Goal: Information Seeking & Learning: Learn about a topic

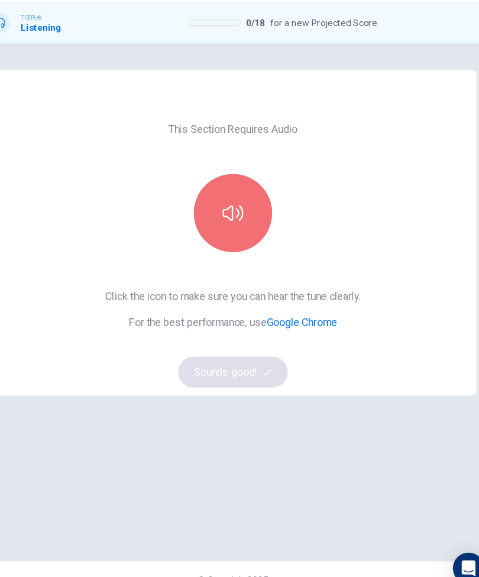
click at [230, 222] on icon "button" at bounding box center [239, 229] width 19 height 14
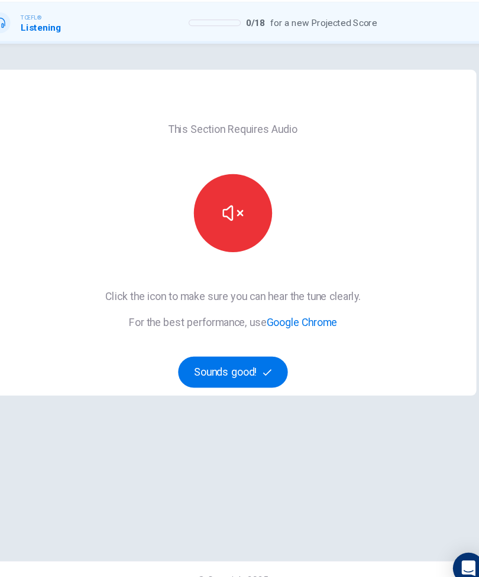
click at [267, 370] on icon "button" at bounding box center [271, 374] width 8 height 8
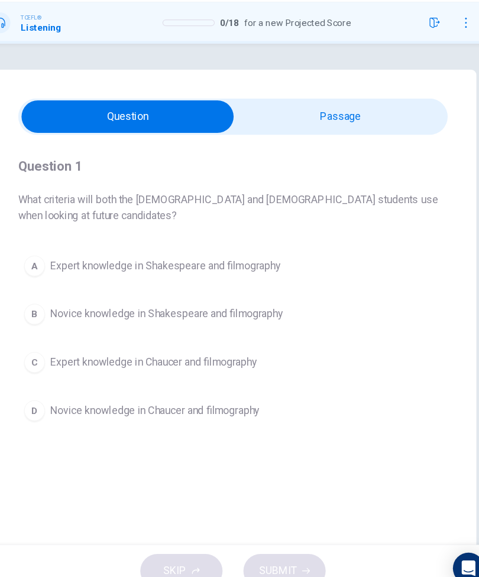
click at [321, 127] on input "checkbox" at bounding box center [143, 142] width 583 height 30
checkbox input "true"
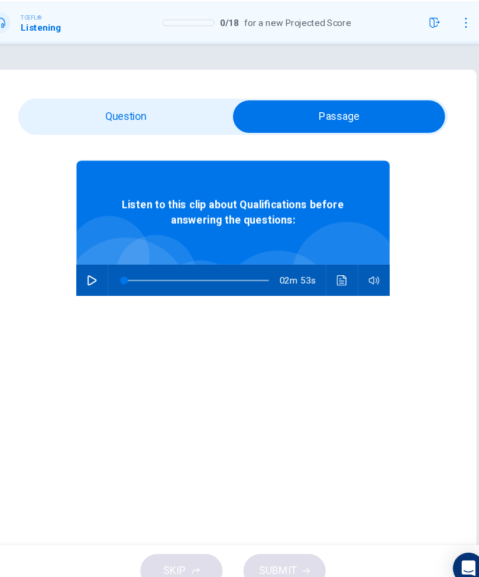
scroll to position [35, 0]
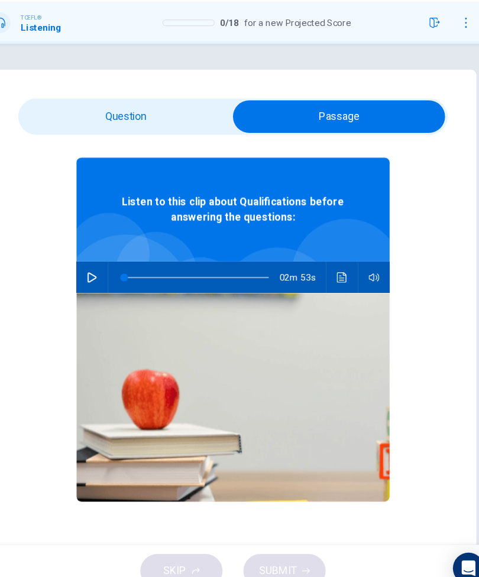
click at [102, 274] on button "button" at bounding box center [111, 288] width 19 height 28
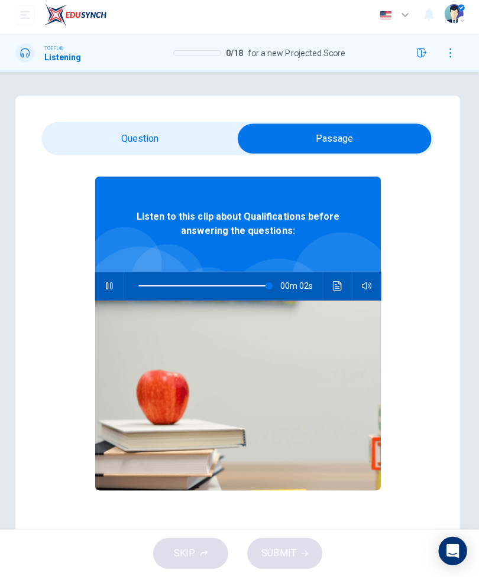
scroll to position [0, 0]
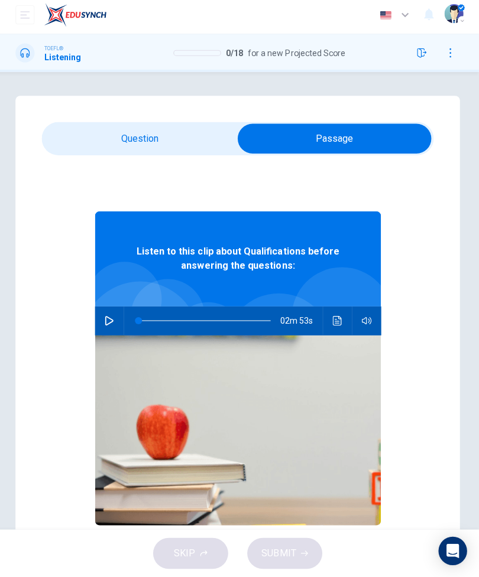
click at [114, 323] on button "button" at bounding box center [111, 322] width 19 height 28
type input "99"
click at [167, 138] on input "checkbox" at bounding box center [335, 142] width 583 height 30
checkbox input "false"
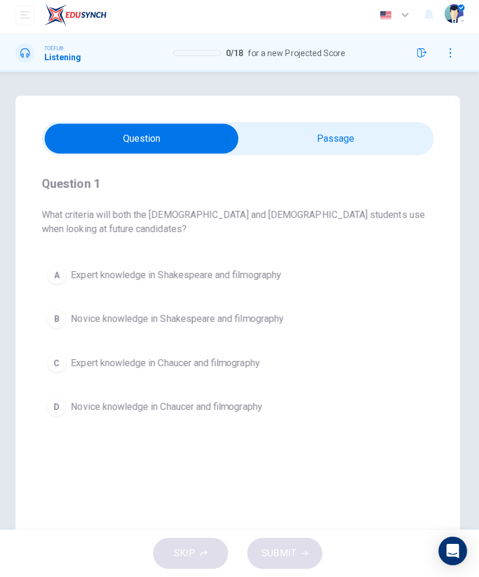
click at [295, 262] on button "A Expert knowledge in Shakespeare and filmography" at bounding box center [239, 277] width 389 height 30
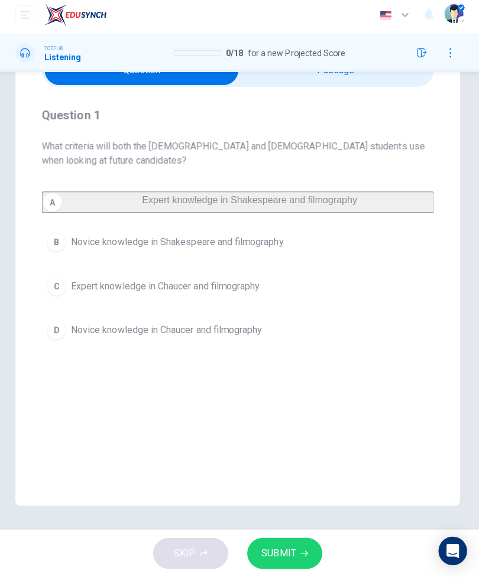
scroll to position [68, 0]
click at [327, 194] on button "A Expert knowledge in Shakespeare and filmography" at bounding box center [239, 204] width 389 height 21
click at [295, 547] on button "SUBMIT" at bounding box center [286, 553] width 74 height 31
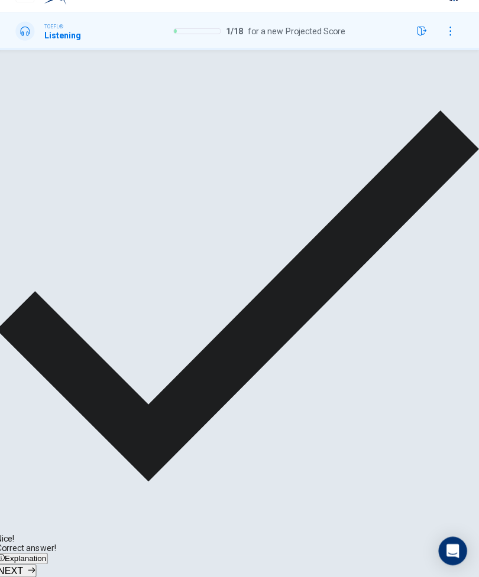
click at [40, 564] on button "NEXT" at bounding box center [20, 570] width 40 height 13
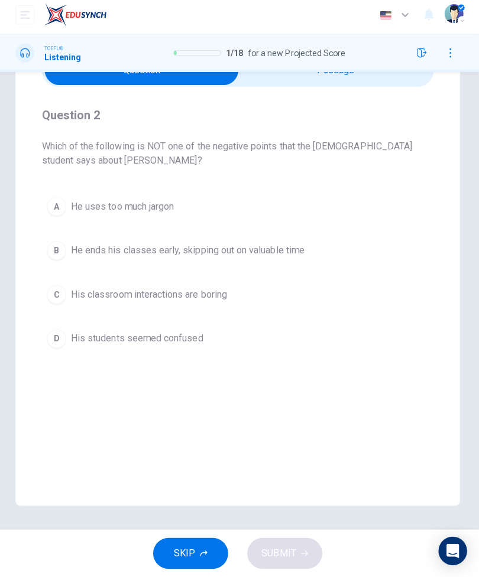
click at [332, 245] on button "B He ends his classes early, skipping out on valuable time" at bounding box center [239, 253] width 389 height 30
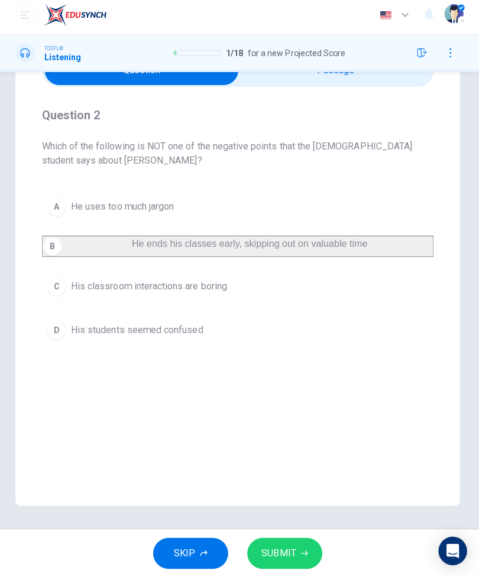
click at [290, 545] on span "SUBMIT" at bounding box center [280, 553] width 34 height 17
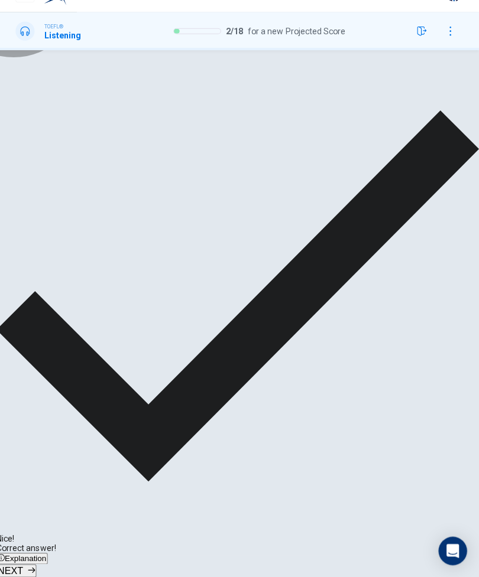
click at [40, 564] on button "NEXT" at bounding box center [20, 570] width 40 height 13
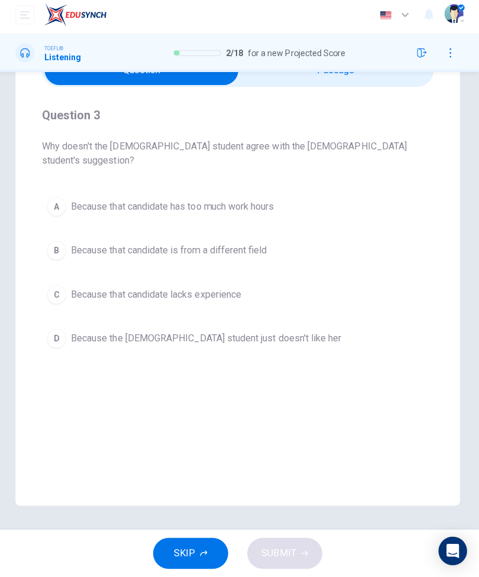
click at [228, 290] on span "Because that candidate lacks experience" at bounding box center [158, 297] width 169 height 14
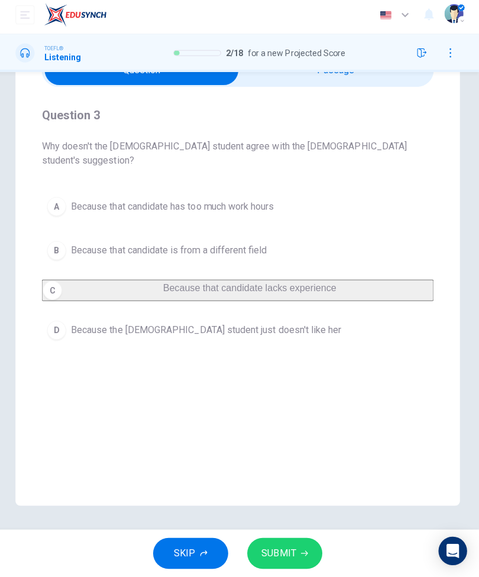
click at [291, 547] on span "SUBMIT" at bounding box center [280, 553] width 34 height 17
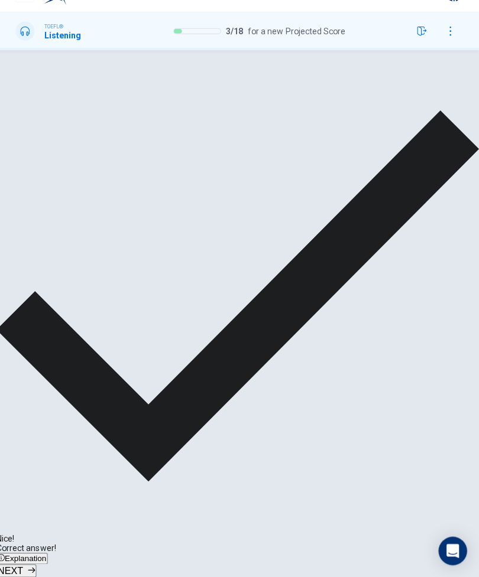
scroll to position [0, 0]
click at [50, 554] on span "Explanation" at bounding box center [28, 558] width 41 height 9
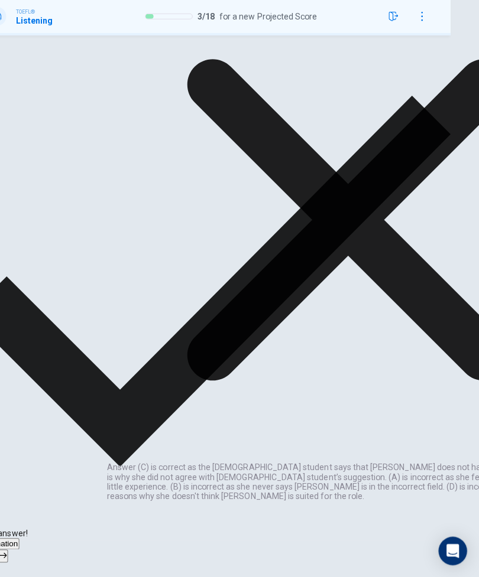
click at [21, 548] on span "Explanation" at bounding box center [0, 544] width 41 height 9
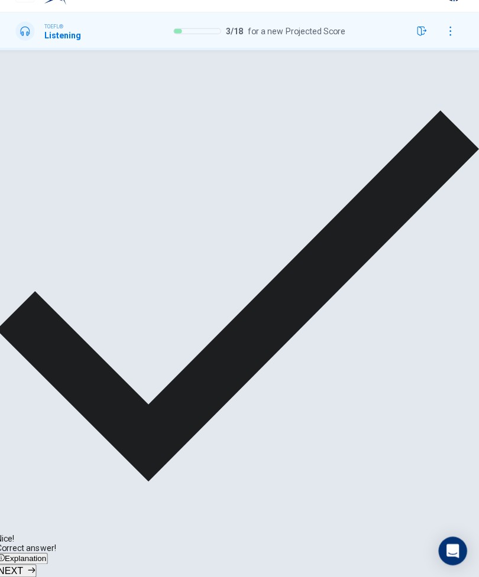
click at [27, 566] on span "NEXT" at bounding box center [13, 571] width 25 height 10
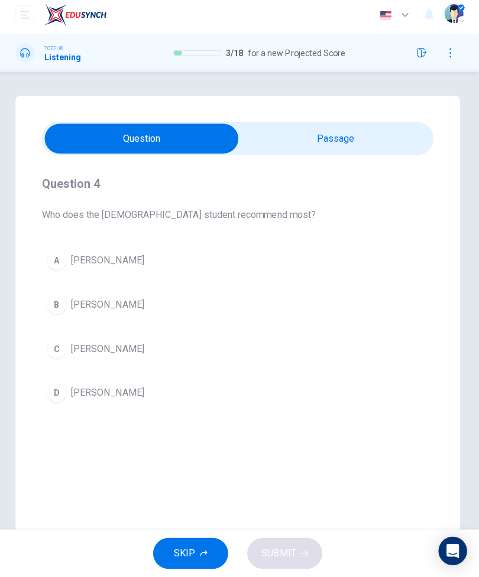
click at [183, 300] on button "B [PERSON_NAME]" at bounding box center [239, 307] width 389 height 30
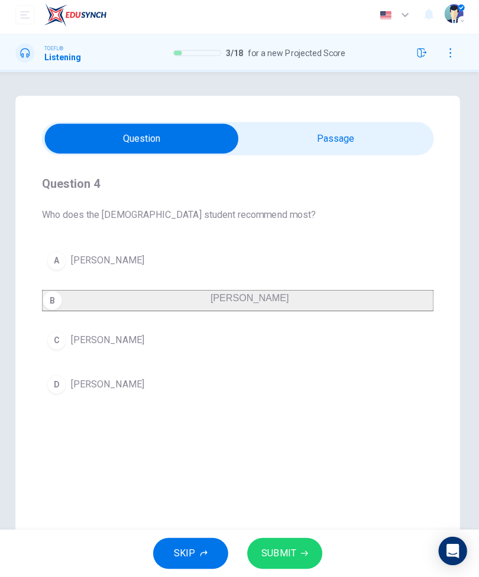
click at [288, 550] on span "SUBMIT" at bounding box center [280, 553] width 34 height 17
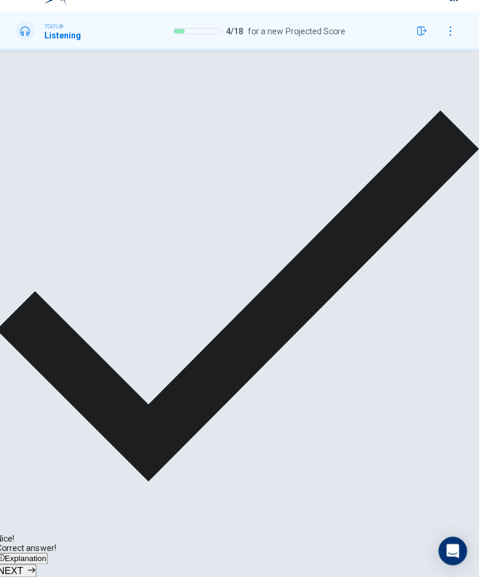
click at [40, 564] on button "NEXT" at bounding box center [20, 570] width 40 height 13
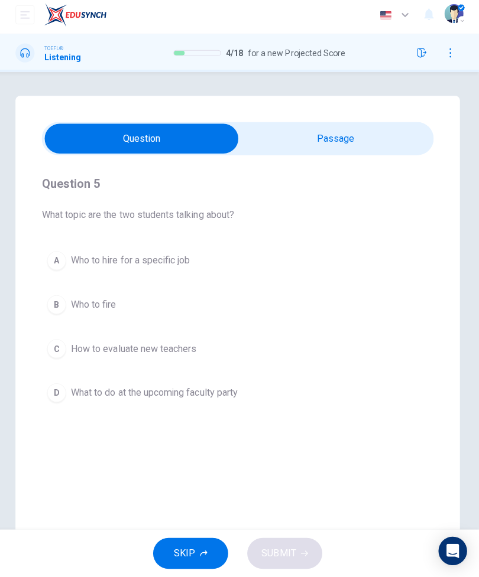
click at [83, 257] on span "Who to hire for a specific job" at bounding box center [133, 263] width 118 height 14
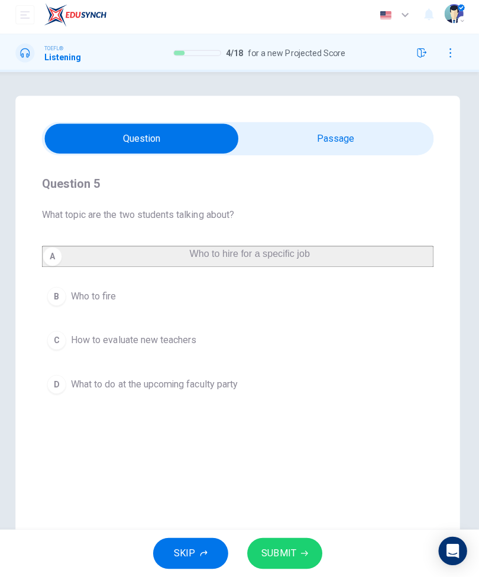
click at [304, 550] on icon "button" at bounding box center [305, 553] width 7 height 7
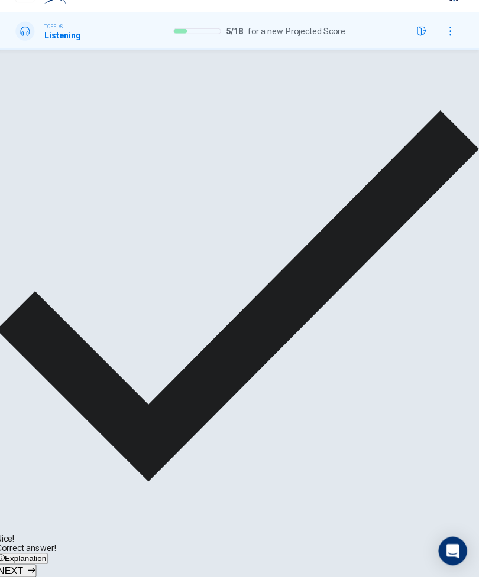
click at [27, 566] on span "NEXT" at bounding box center [13, 571] width 25 height 10
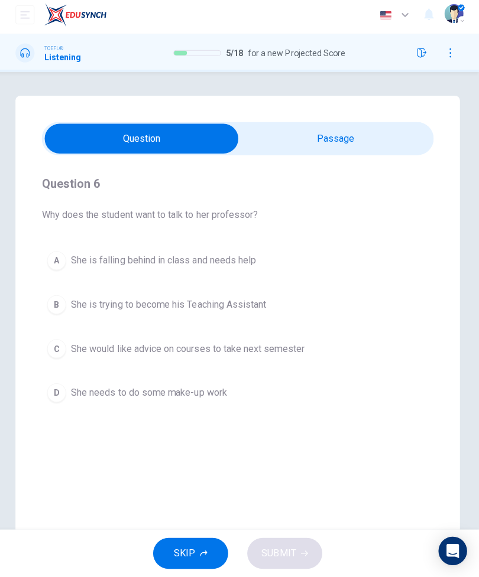
click at [387, 142] on input "checkbox" at bounding box center [143, 142] width 583 height 30
checkbox input "true"
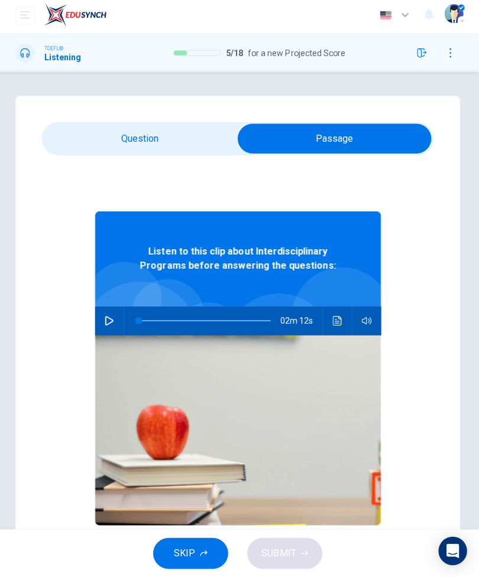
click at [105, 313] on button "button" at bounding box center [111, 322] width 19 height 28
click at [107, 318] on icon "button" at bounding box center [111, 322] width 9 height 9
type input "99"
click at [100, 136] on input "checkbox" at bounding box center [335, 142] width 583 height 30
checkbox input "false"
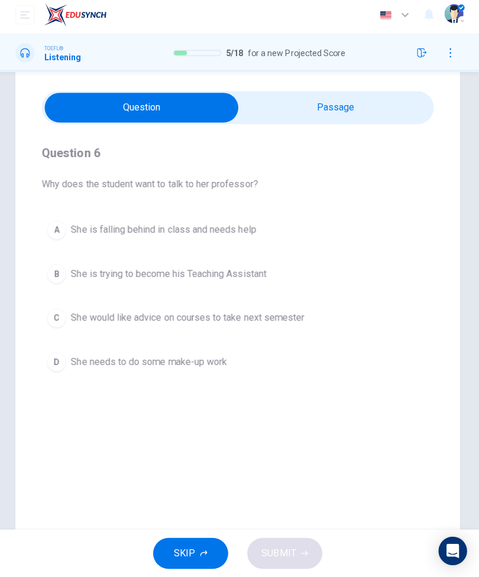
scroll to position [47, 0]
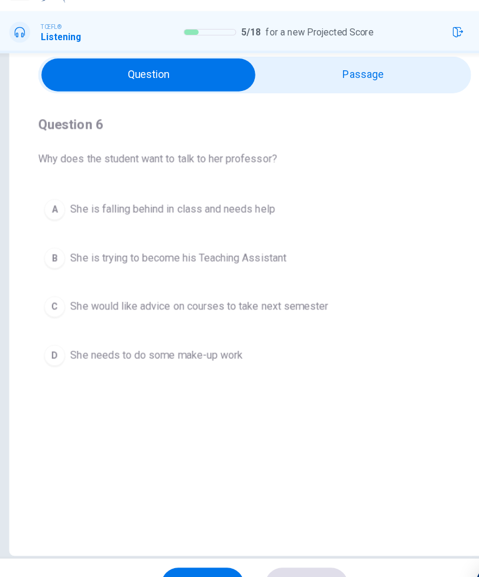
click at [248, 297] on span "She would like advice on courses to take next semester" at bounding box center [190, 304] width 232 height 14
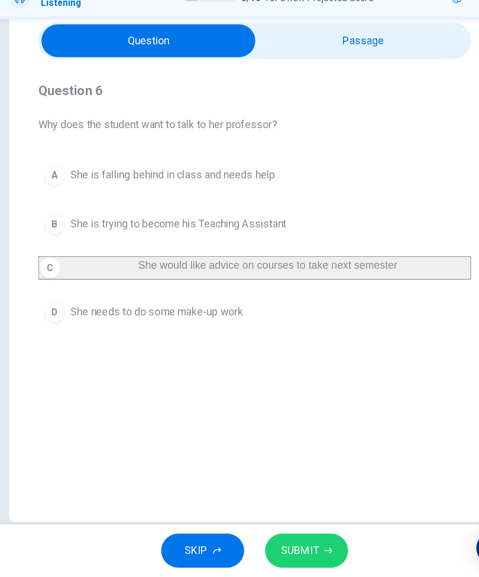
scroll to position [0, 0]
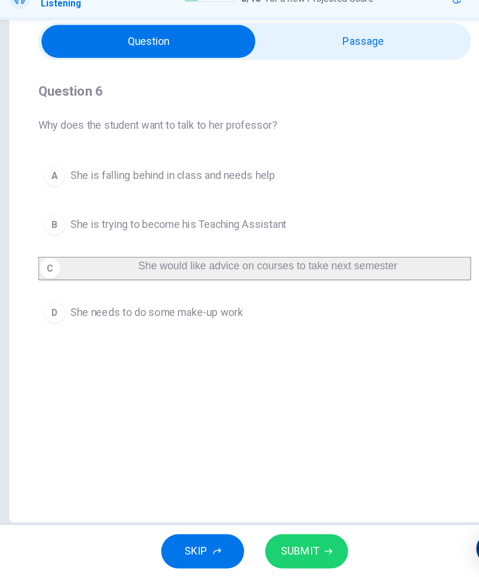
click at [296, 538] on button "SUBMIT" at bounding box center [286, 553] width 74 height 31
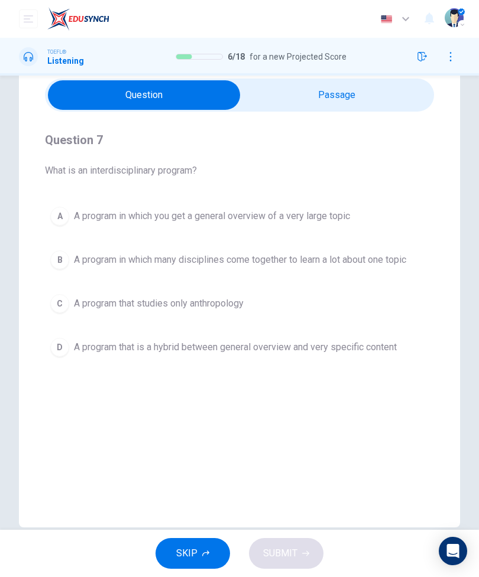
click at [314, 358] on button "D A program that is a hybrid between general overview and very specific content" at bounding box center [239, 348] width 389 height 30
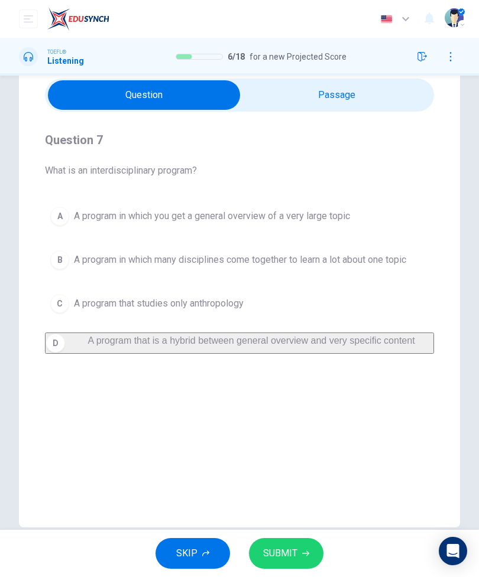
click at [297, 566] on button "SUBMIT" at bounding box center [286, 553] width 74 height 31
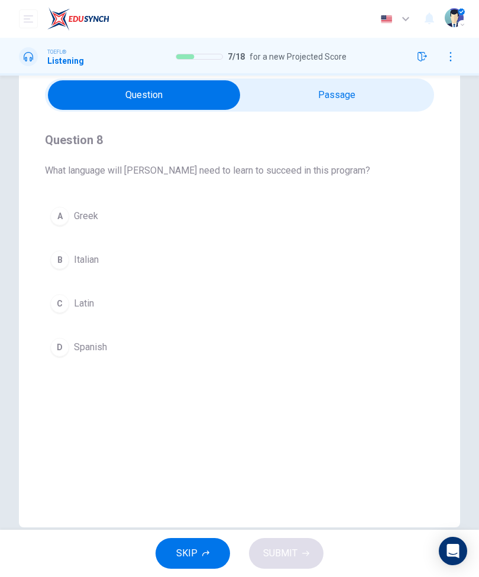
click at [252, 219] on button "A [DEMOGRAPHIC_DATA]" at bounding box center [239, 217] width 389 height 30
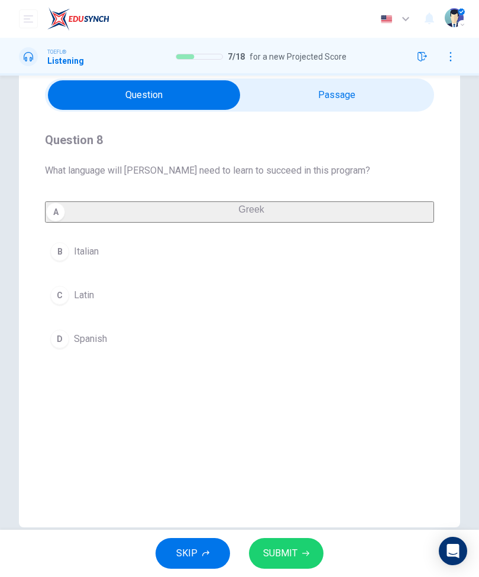
click at [278, 295] on button "C Latin" at bounding box center [239, 296] width 389 height 30
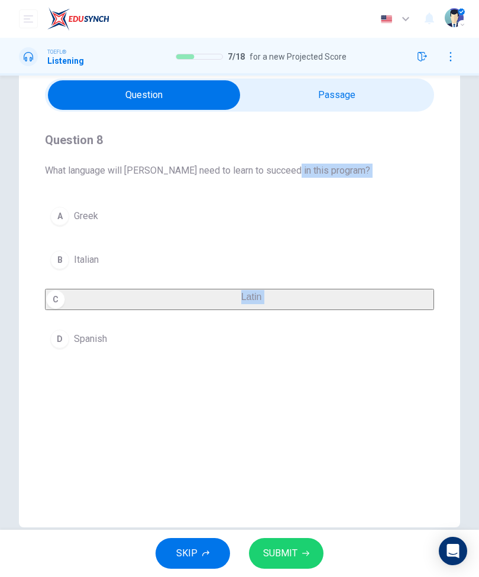
click at [297, 548] on button "SUBMIT" at bounding box center [286, 553] width 74 height 31
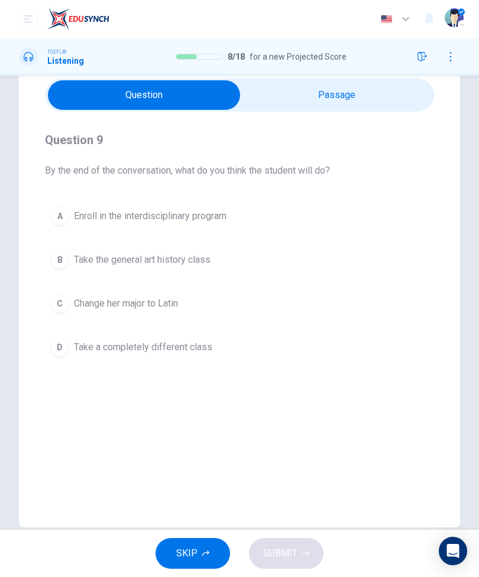
click at [287, 215] on button "A Enroll in the interdisciplinary program" at bounding box center [239, 217] width 389 height 30
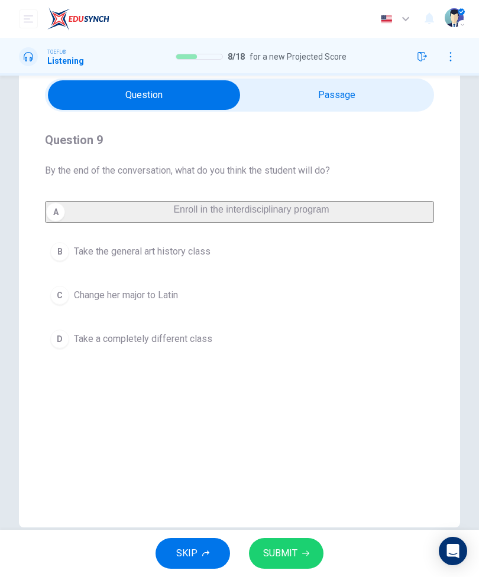
click at [308, 565] on button "SUBMIT" at bounding box center [286, 553] width 74 height 31
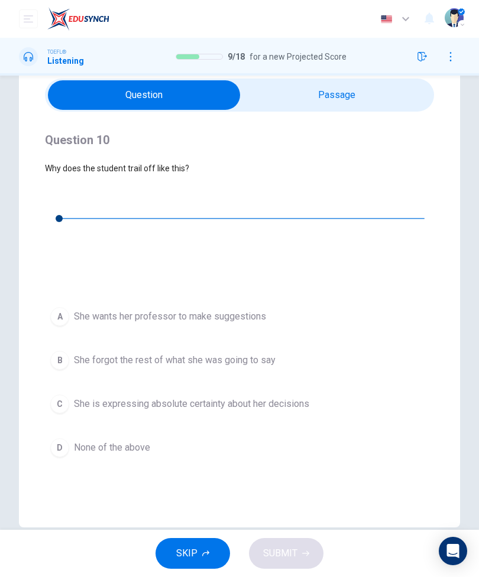
click at [51, 199] on button "button" at bounding box center [54, 196] width 19 height 19
type input "0"
click at [94, 310] on span "She wants her professor to make suggestions" at bounding box center [170, 317] width 192 height 14
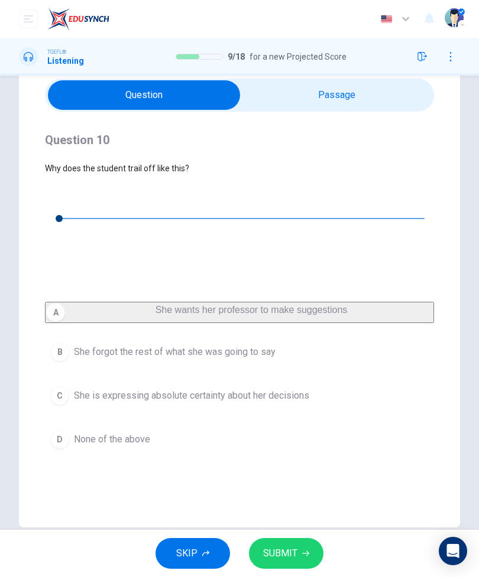
click at [303, 554] on icon "button" at bounding box center [305, 553] width 7 height 5
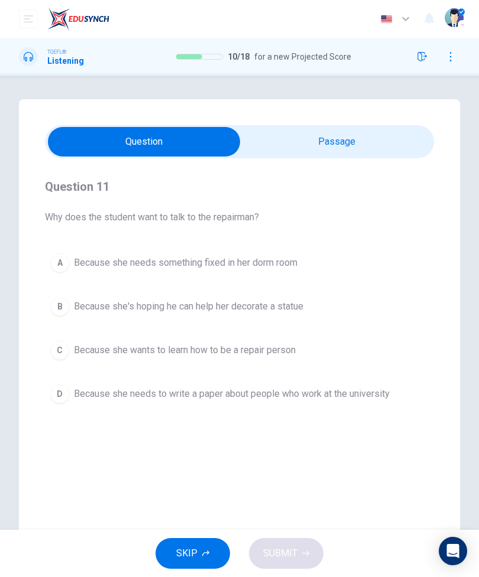
click at [336, 131] on input "checkbox" at bounding box center [143, 142] width 583 height 30
checkbox input "true"
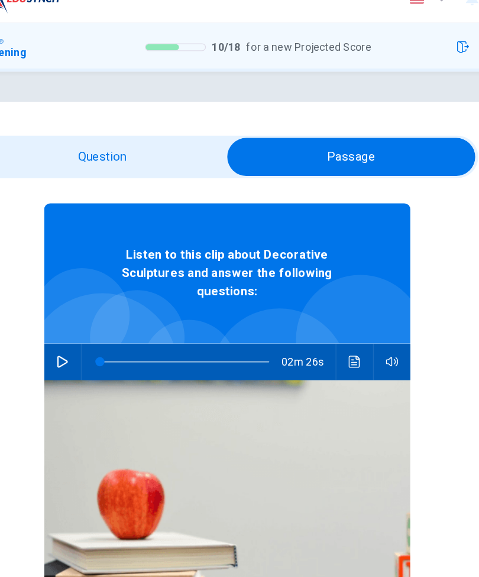
scroll to position [49, 0]
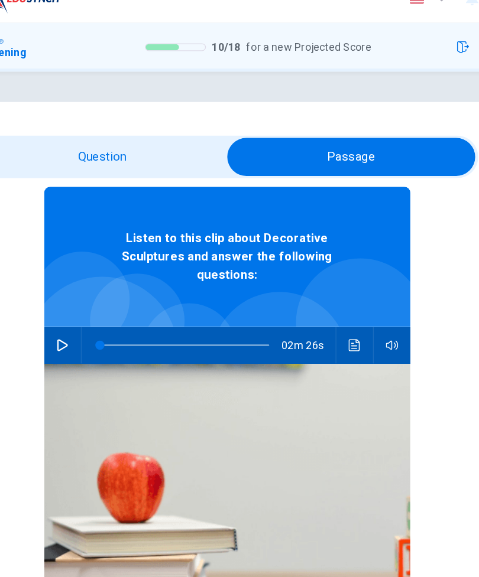
click at [102, 274] on button "button" at bounding box center [111, 288] width 19 height 28
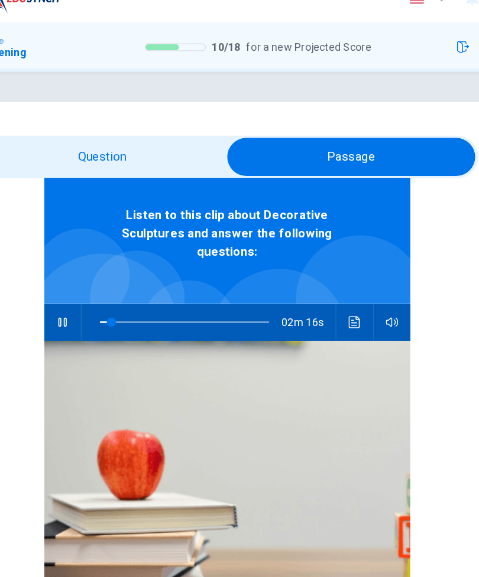
scroll to position [66, 0]
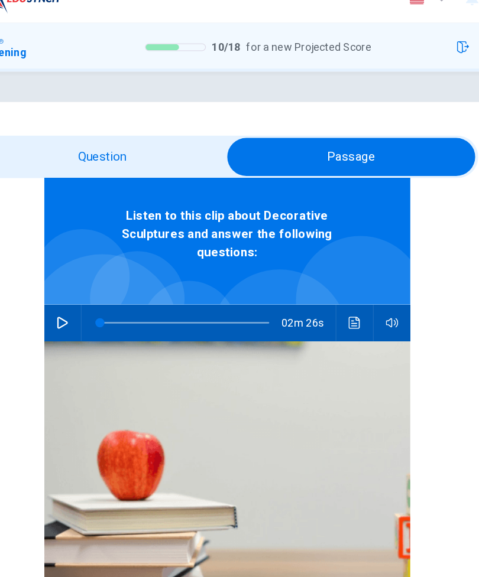
click at [107, 266] on icon "button" at bounding box center [111, 270] width 9 height 9
type input "99"
click at [141, 128] on input "checkbox" at bounding box center [335, 142] width 583 height 30
checkbox input "false"
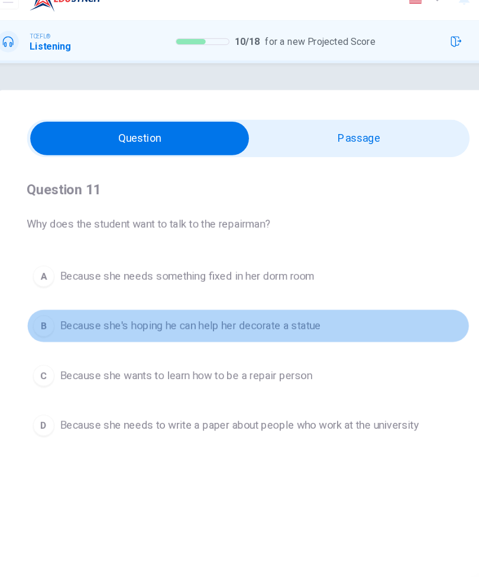
click at [72, 294] on button "B Because she's hoping he can help her decorate a statue" at bounding box center [239, 307] width 389 height 30
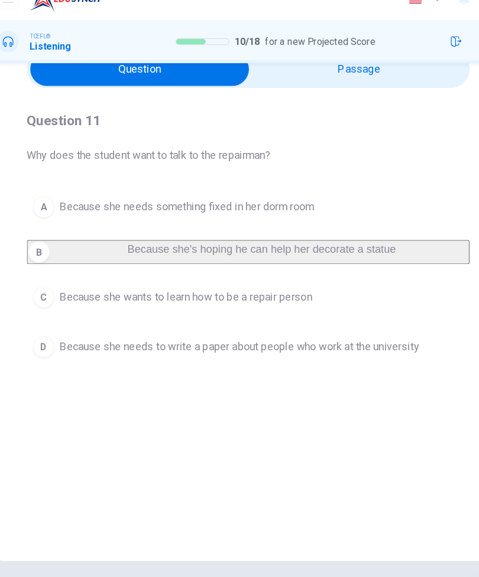
scroll to position [57, 0]
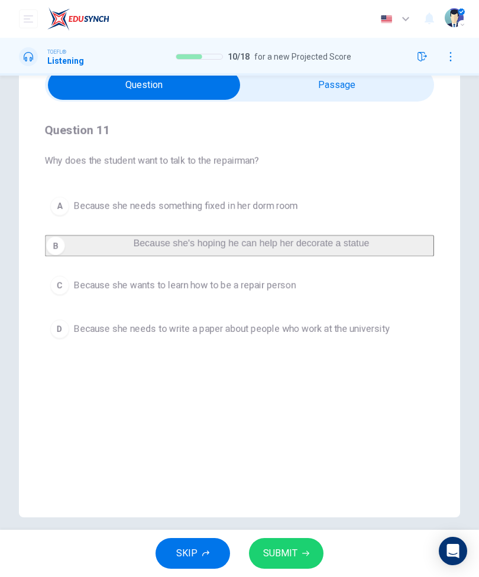
click at [295, 552] on span "SUBMIT" at bounding box center [280, 553] width 34 height 17
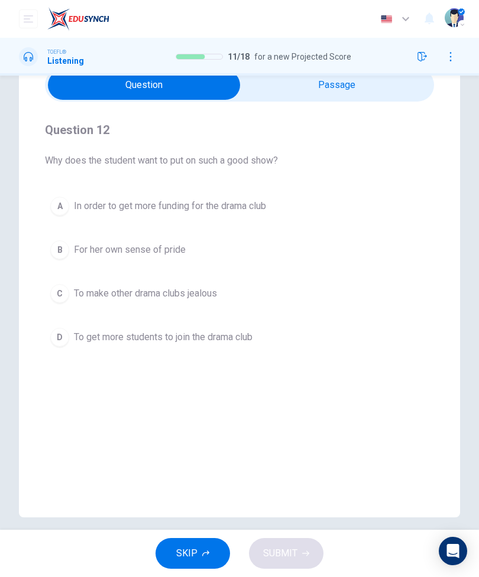
click at [252, 341] on span "To get more students to join the drama club" at bounding box center [163, 337] width 178 height 14
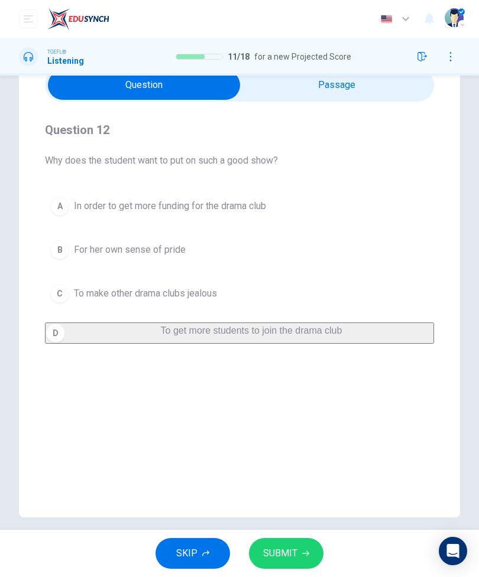
click at [297, 552] on button "SUBMIT" at bounding box center [286, 553] width 74 height 31
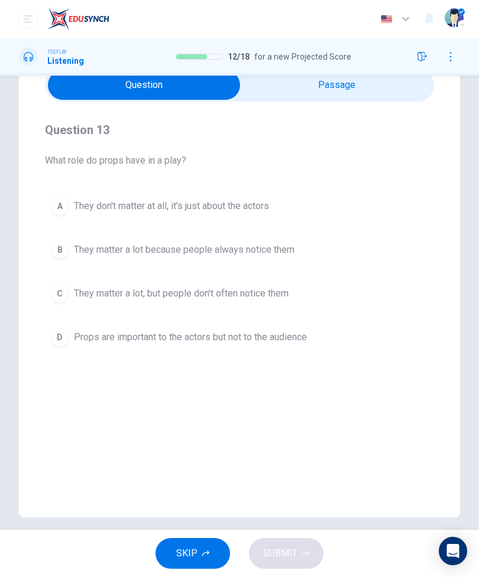
click at [265, 296] on span "They matter a lot, but people don't often notice them" at bounding box center [181, 294] width 215 height 14
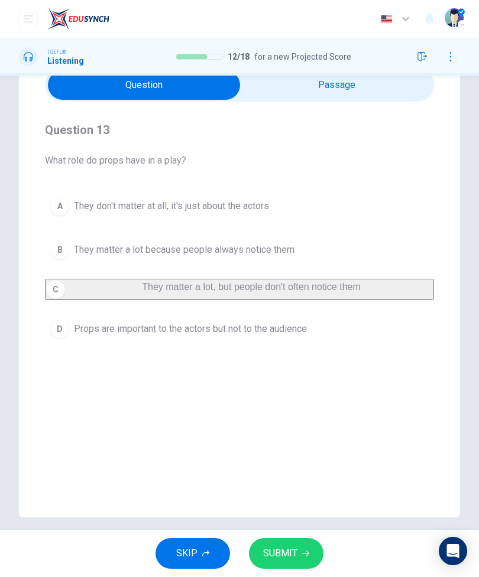
click at [298, 555] on button "SUBMIT" at bounding box center [286, 553] width 74 height 31
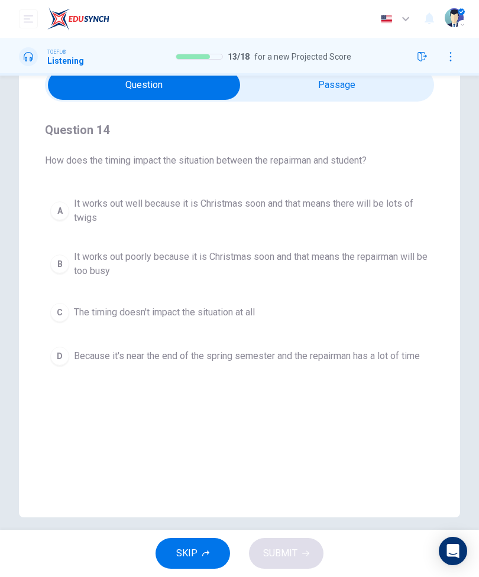
click at [89, 203] on span "It works out well because it is Christmas soon and that means there will be lot…" at bounding box center [251, 211] width 355 height 28
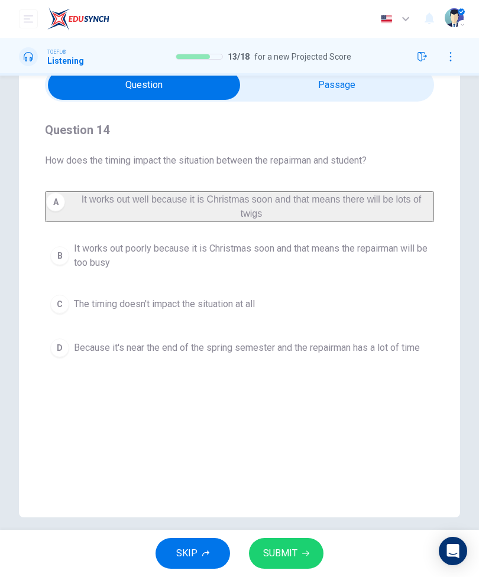
click at [295, 546] on span "SUBMIT" at bounding box center [280, 553] width 34 height 17
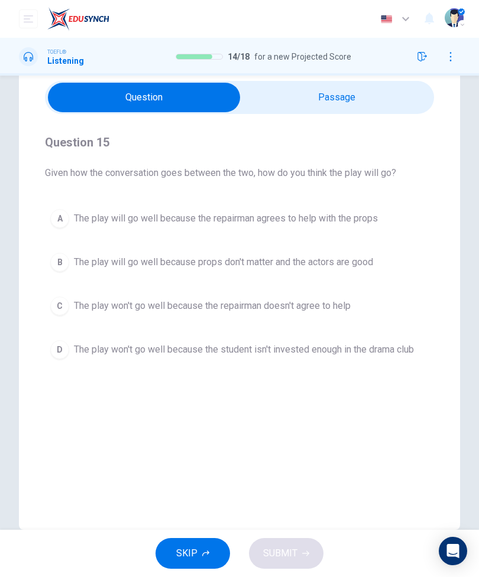
scroll to position [48, 0]
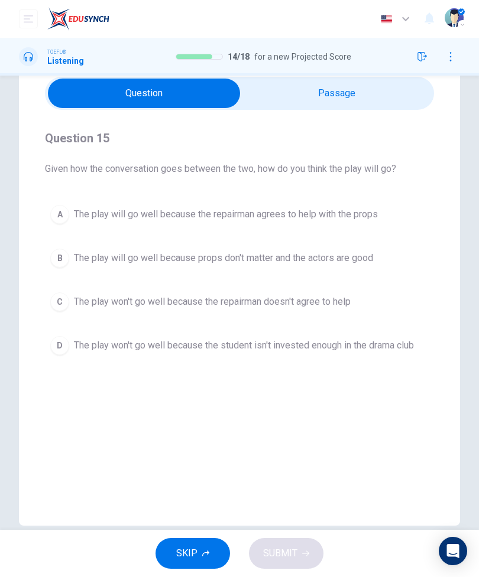
click at [103, 206] on button "A The play will go well because the repairman agrees to help with the props" at bounding box center [239, 215] width 389 height 30
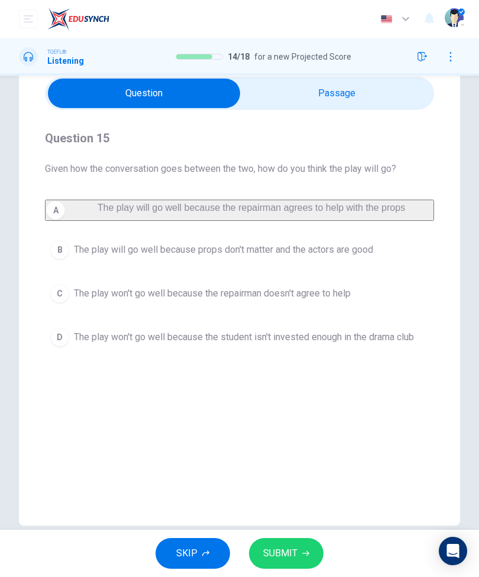
click at [294, 545] on button "SUBMIT" at bounding box center [286, 553] width 74 height 31
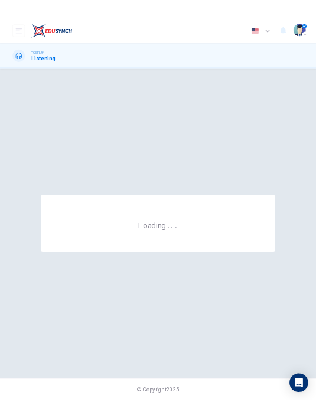
scroll to position [0, 0]
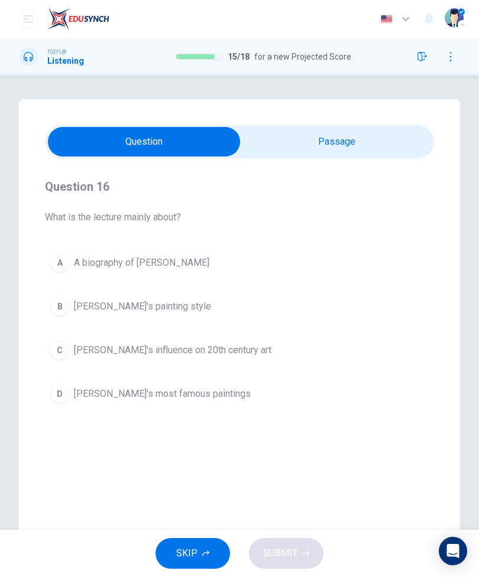
click at [342, 149] on input "checkbox" at bounding box center [143, 142] width 583 height 30
checkbox input "true"
